Goal: Find specific page/section: Find specific page/section

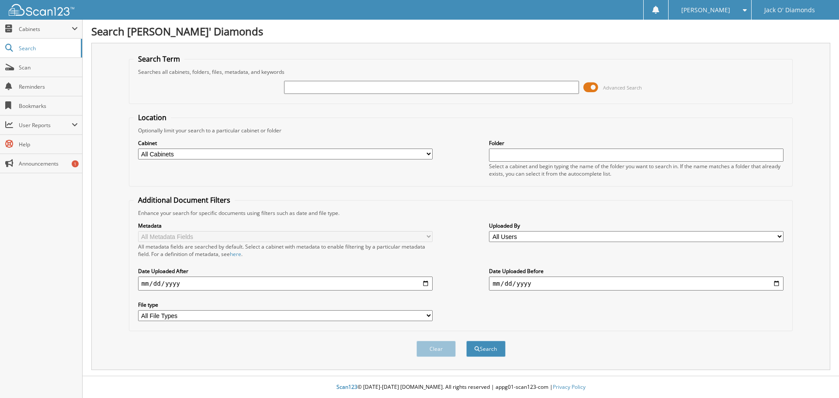
click at [590, 87] on span at bounding box center [590, 87] width 15 height 13
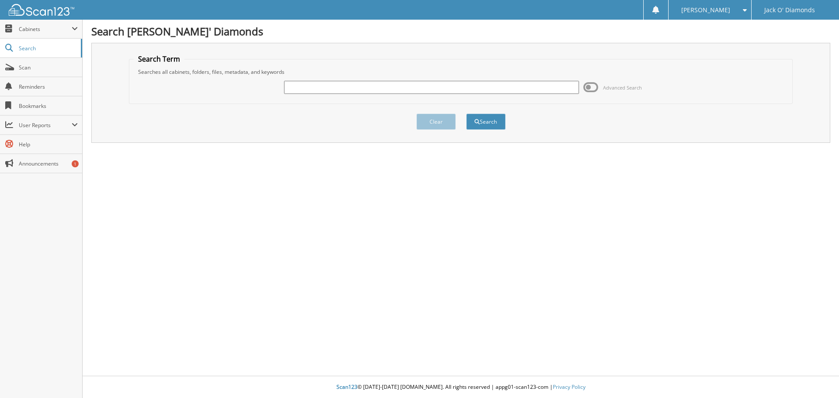
click at [374, 83] on input "text" at bounding box center [431, 87] width 294 height 13
click at [466, 114] on button "Search" at bounding box center [485, 122] width 39 height 16
type input "5909843"
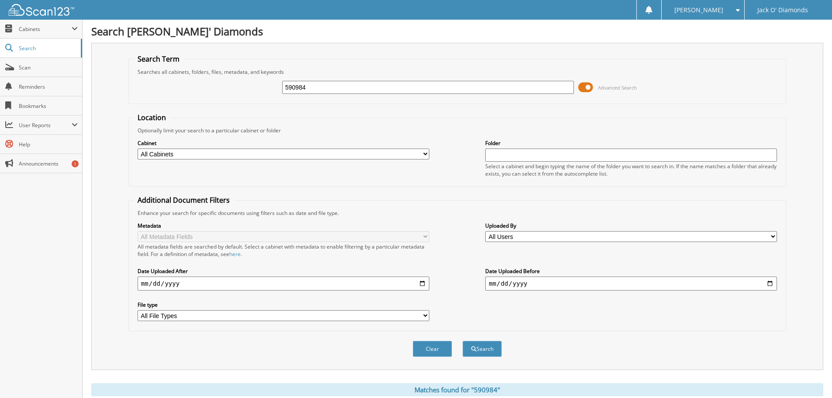
click at [349, 92] on input "590984" at bounding box center [428, 87] width 292 height 13
click at [590, 88] on span at bounding box center [585, 87] width 15 height 13
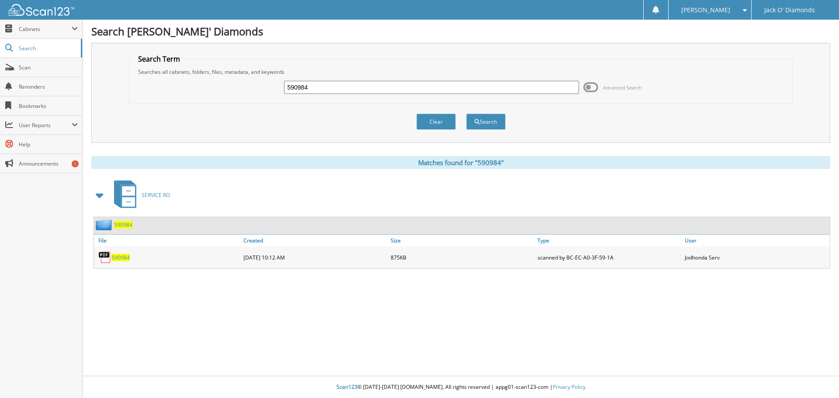
click at [123, 257] on span "590984" at bounding box center [120, 257] width 18 height 7
